Goal: Transaction & Acquisition: Purchase product/service

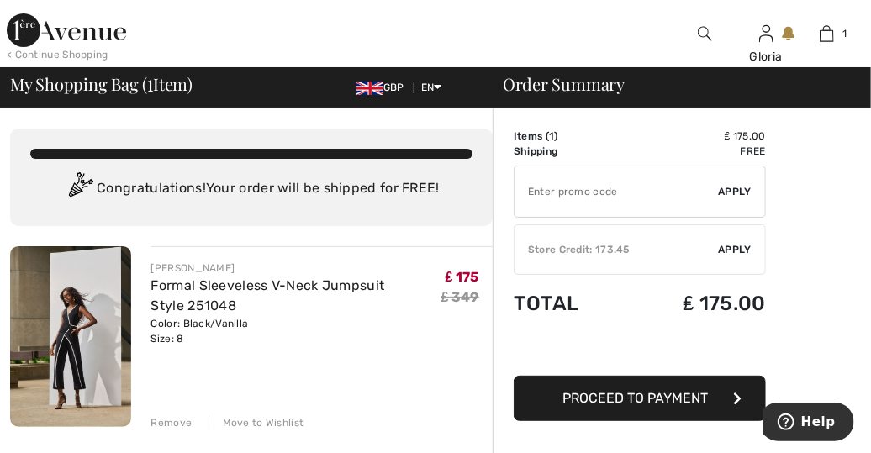
click at [656, 258] on div "✔ Store Credit: 173.45 Apply Remove" at bounding box center [640, 250] width 252 height 50
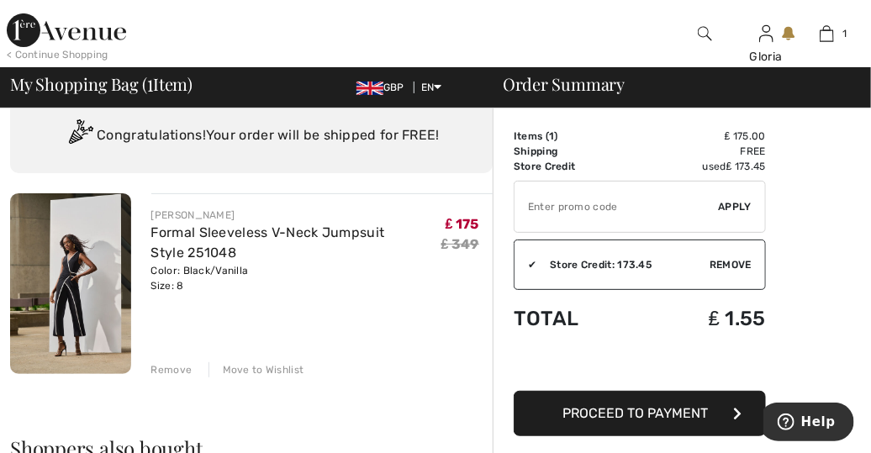
scroll to position [54, 0]
click at [607, 411] on span "Proceed to Payment" at bounding box center [637, 413] width 146 height 16
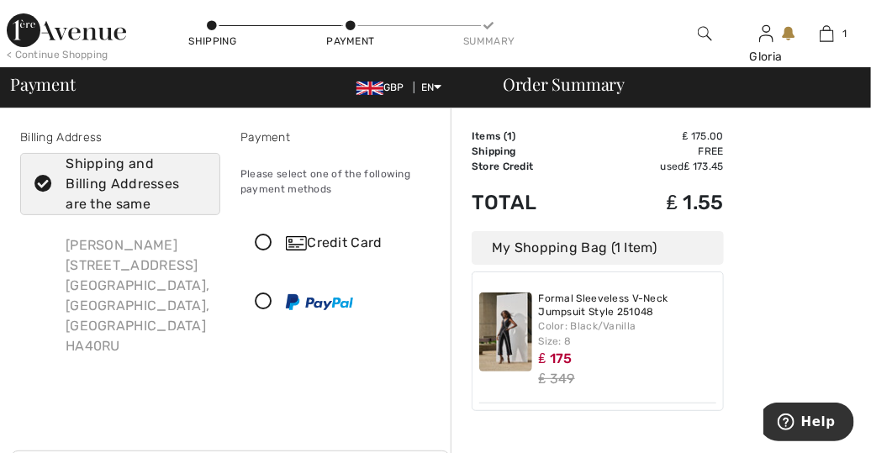
click at [262, 245] on icon at bounding box center [263, 244] width 45 height 18
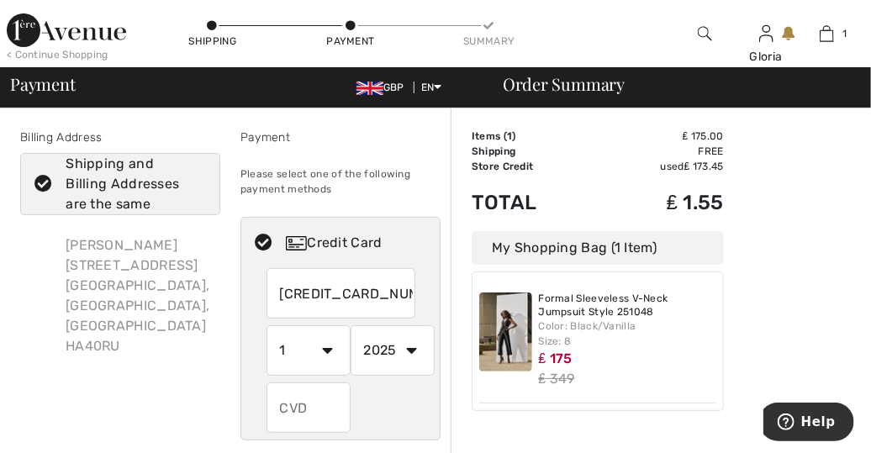
type input "4929154151460008"
click at [330, 349] on select "1 2 3 4 5 6 7 8 9 10 11 12" at bounding box center [309, 350] width 84 height 50
select select "11"
click at [267, 325] on select "1 2 3 4 5 6 7 8 9 10 11 12" at bounding box center [309, 350] width 84 height 50
click at [410, 349] on select "2025 2026 2027 2028 2029 2030 2031 2032 2033 2034 2035" at bounding box center [393, 350] width 84 height 50
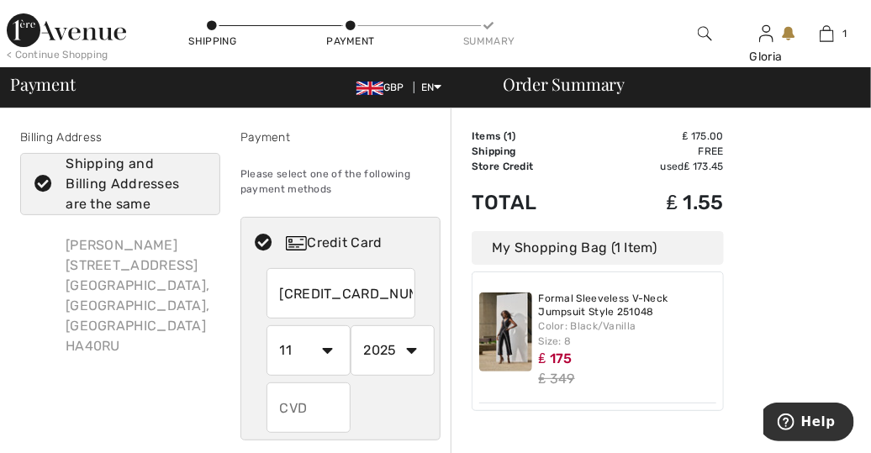
select select "2027"
click at [351, 325] on select "2025 2026 2027 2028 2029 2030 2031 2032 2033 2034 2035" at bounding box center [393, 350] width 84 height 50
click at [326, 406] on input "text" at bounding box center [309, 408] width 84 height 50
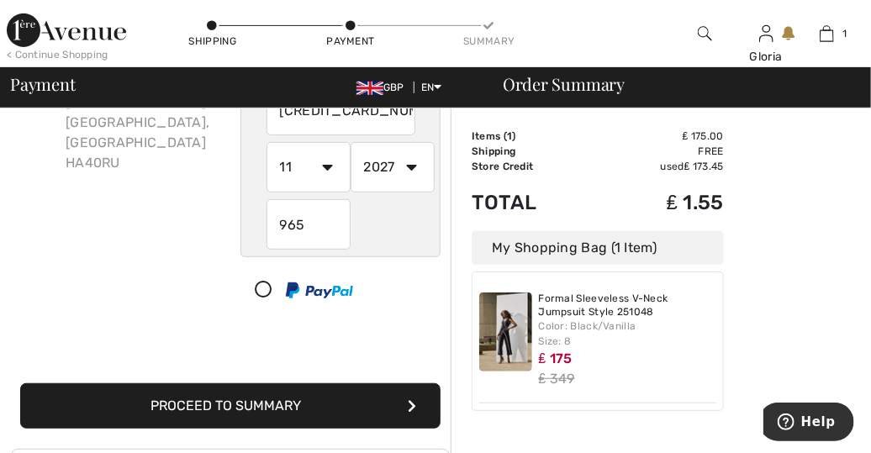
scroll to position [187, 0]
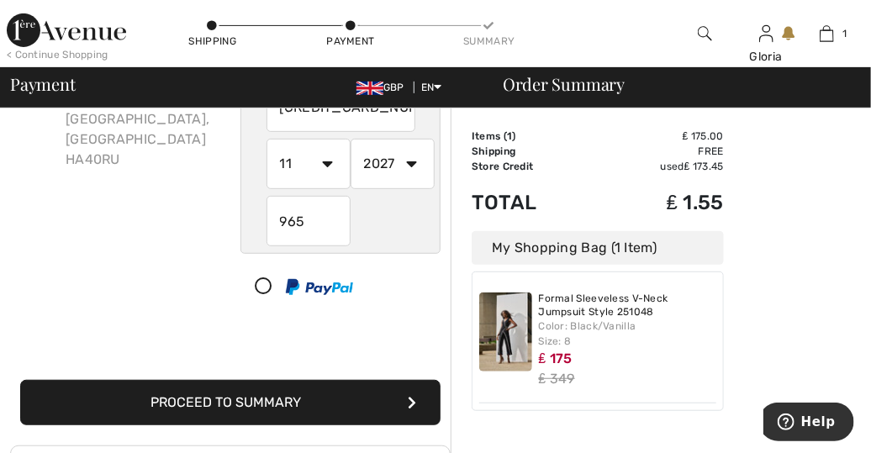
type input "965"
click at [260, 394] on button "Proceed to Summary" at bounding box center [230, 402] width 421 height 45
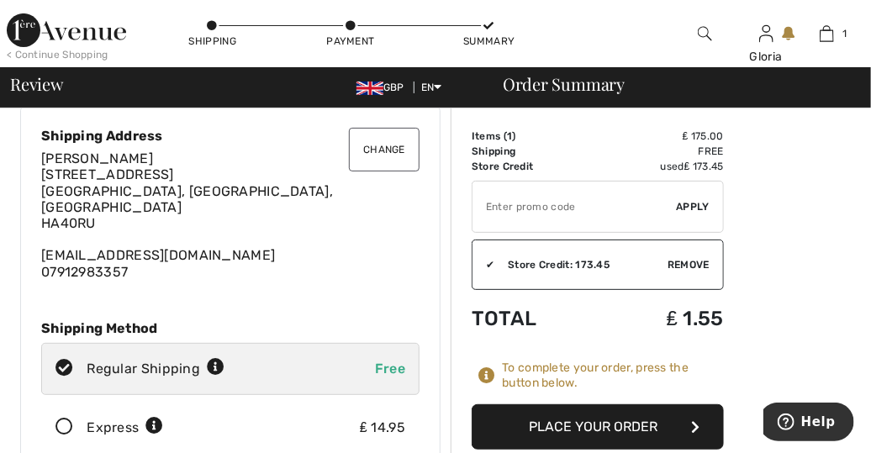
scroll to position [53, 0]
click at [632, 433] on button "Place Your Order" at bounding box center [598, 427] width 252 height 45
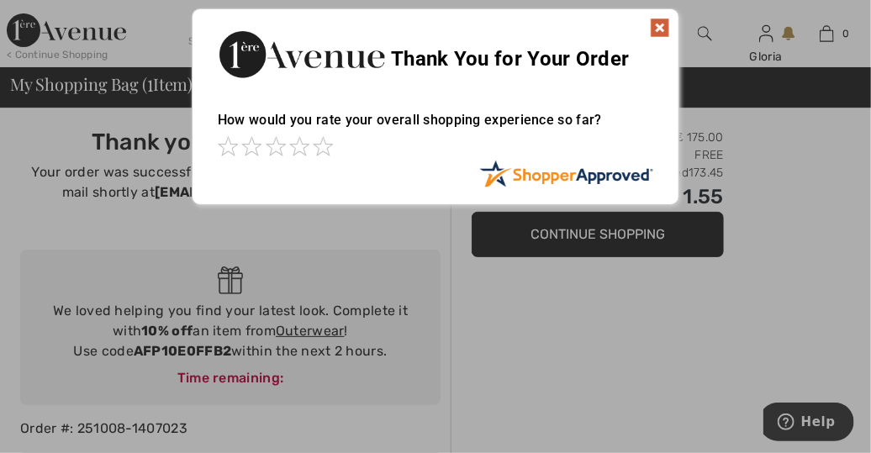
click at [660, 26] on img at bounding box center [660, 28] width 20 height 20
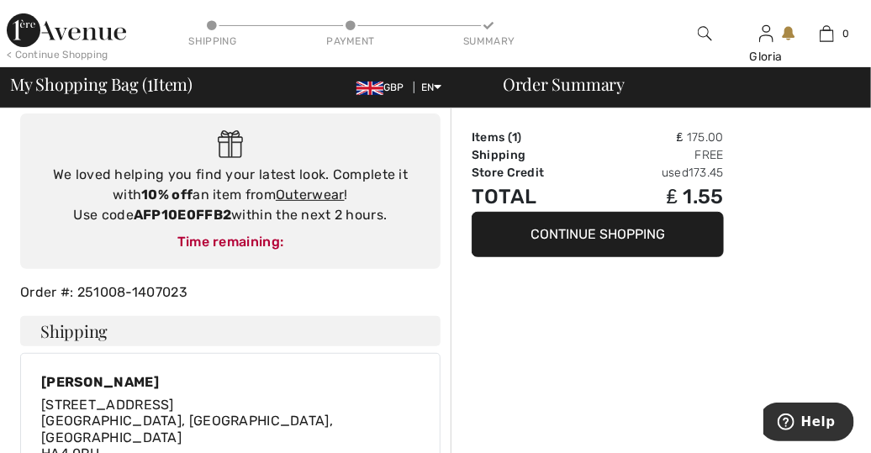
scroll to position [208, 0]
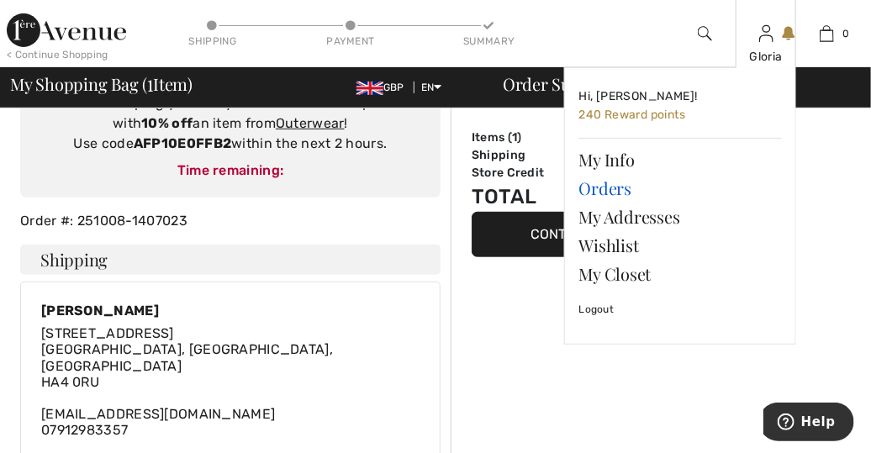
click at [617, 184] on link "Orders" at bounding box center [681, 188] width 204 height 29
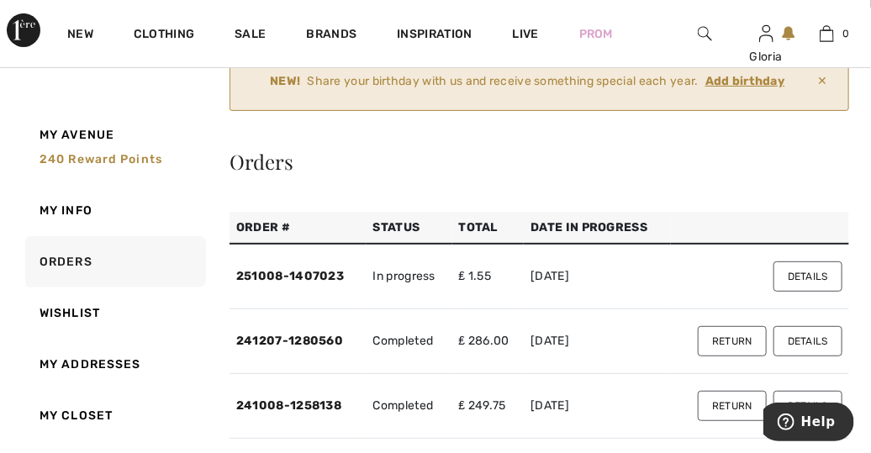
scroll to position [97, 0]
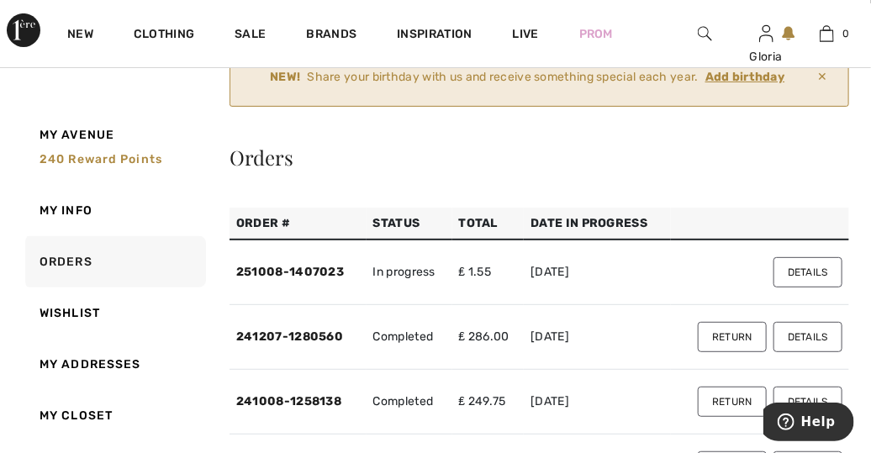
click at [789, 262] on button "Details" at bounding box center [808, 272] width 69 height 30
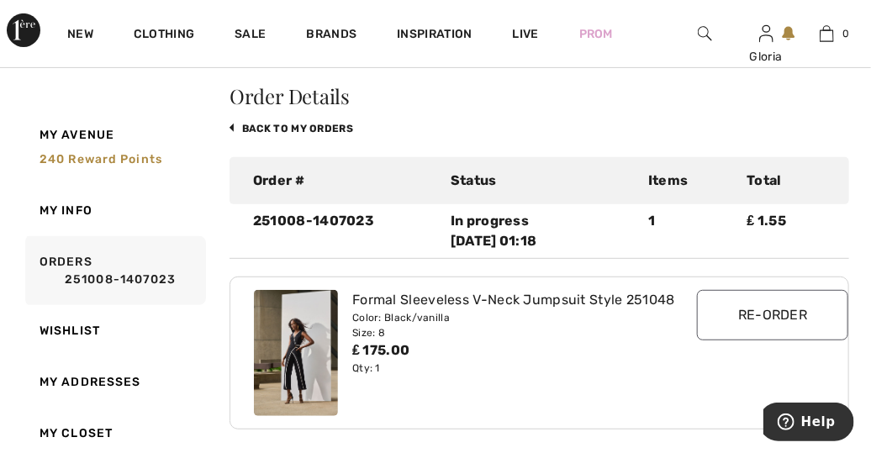
scroll to position [159, 0]
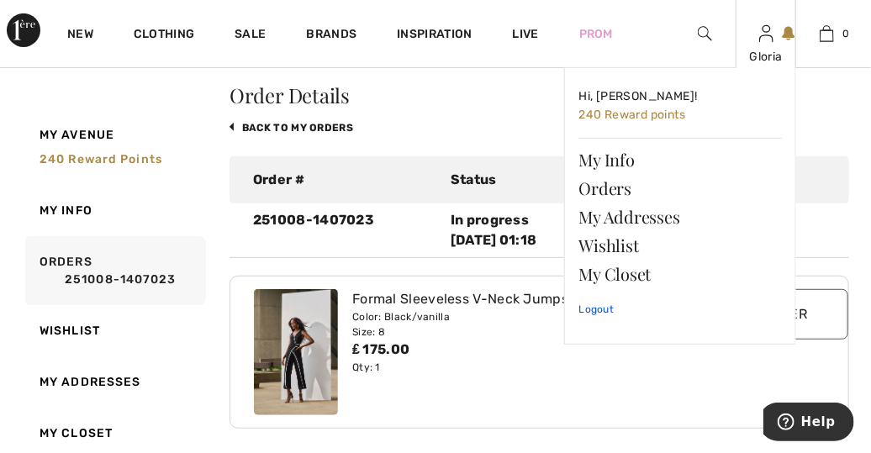
click at [592, 309] on link "Logout" at bounding box center [681, 309] width 204 height 42
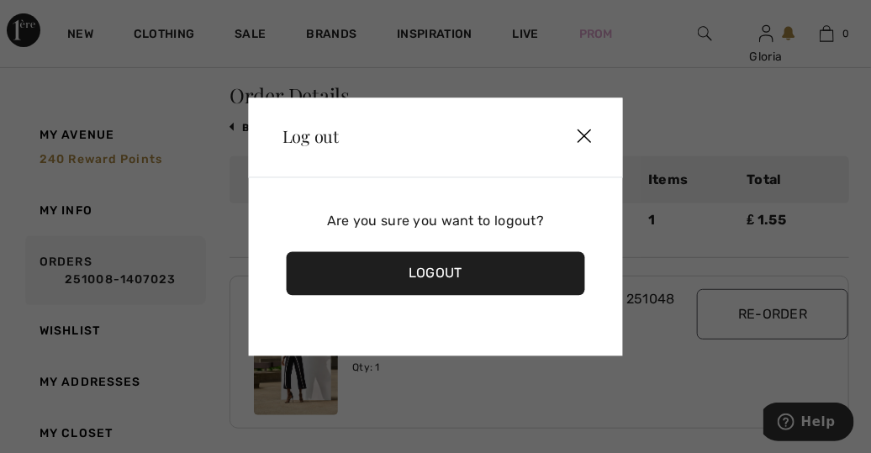
click at [540, 276] on div "Logout" at bounding box center [436, 273] width 299 height 44
